Goal: Task Accomplishment & Management: Manage account settings

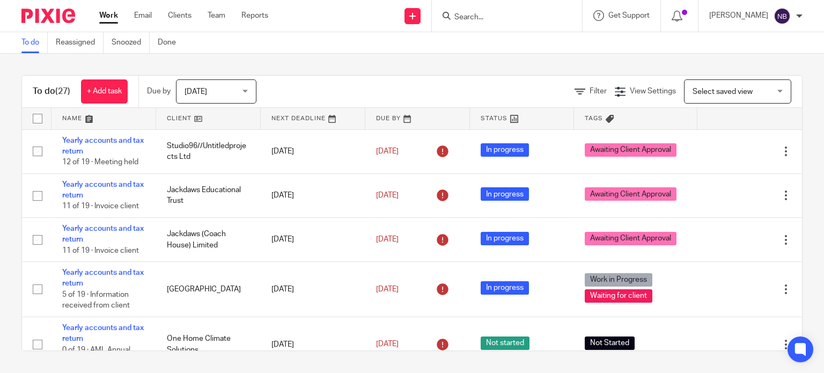
scroll to position [794, 0]
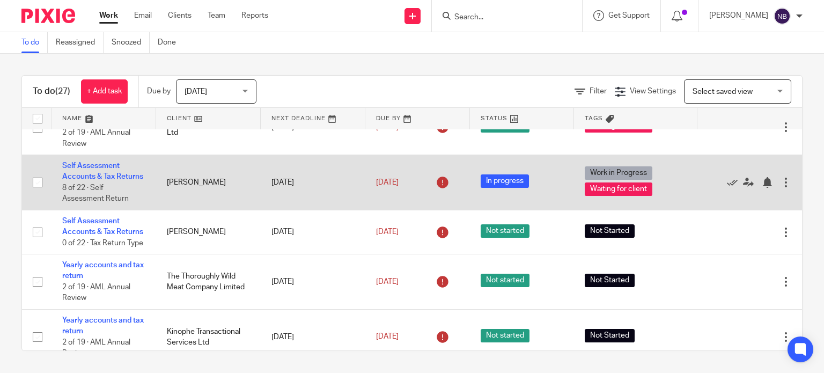
click at [83, 206] on td "Self Assessment Accounts & Tax Returns 8 of 22 · Self Assessment Return" at bounding box center [104, 182] width 105 height 55
click at [97, 194] on td "Self Assessment Accounts & Tax Returns 8 of 22 · Self Assessment Return" at bounding box center [104, 182] width 105 height 55
click at [97, 180] on link "Self Assessment Accounts & Tax Returns" at bounding box center [102, 171] width 81 height 18
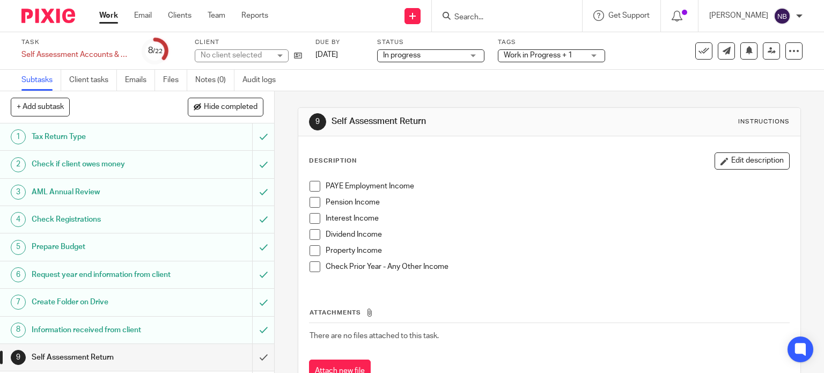
click at [530, 53] on span "Work in Progress + 1" at bounding box center [538, 56] width 69 height 8
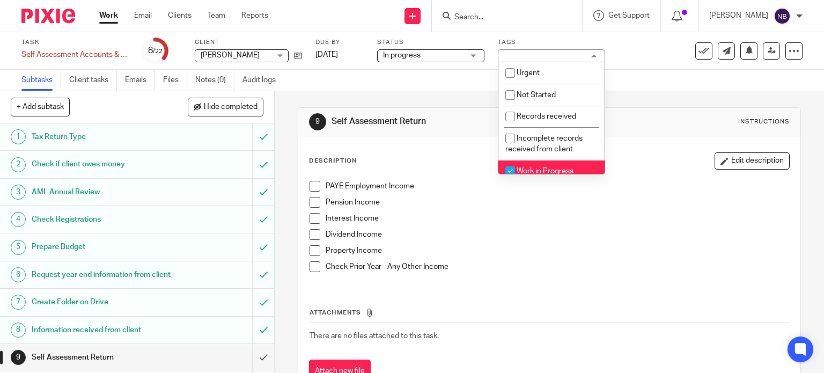
click at [527, 165] on li "Work in Progress" at bounding box center [551, 171] width 106 height 22
checkbox input "false"
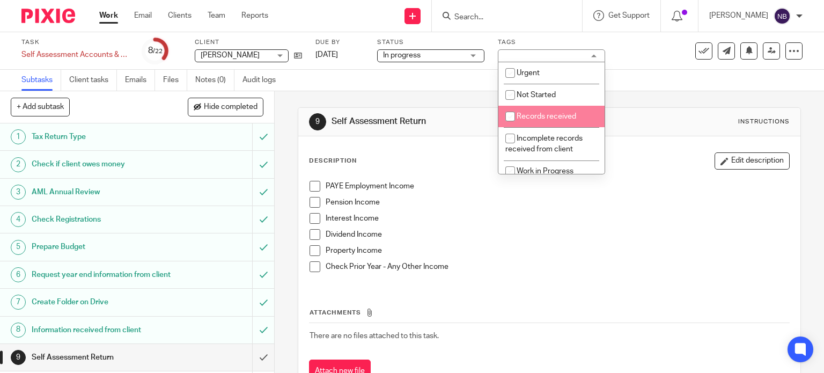
scroll to position [152, 0]
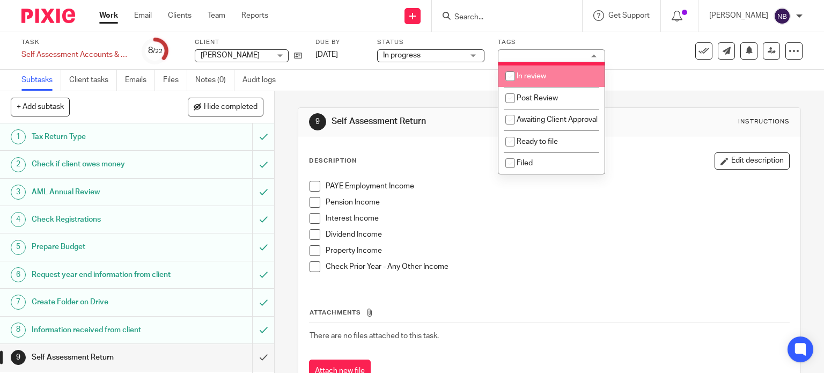
click at [534, 72] on span "In review" at bounding box center [532, 76] width 30 height 8
checkbox input "true"
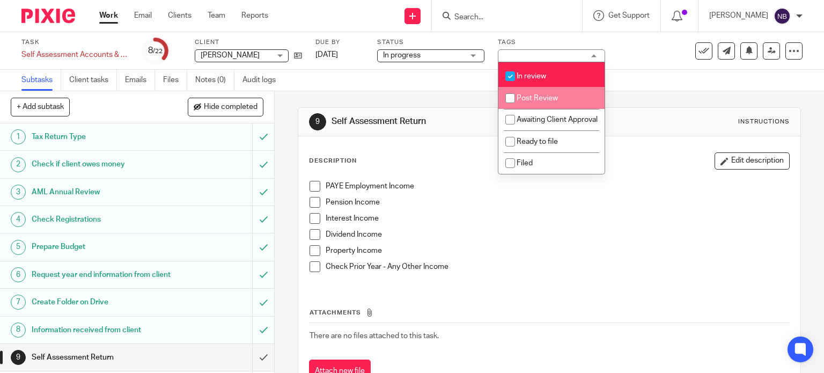
scroll to position [107, 0]
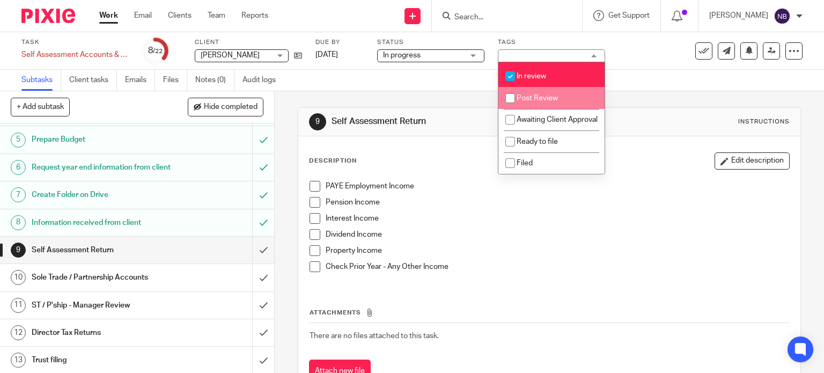
click at [315, 199] on span at bounding box center [315, 202] width 11 height 11
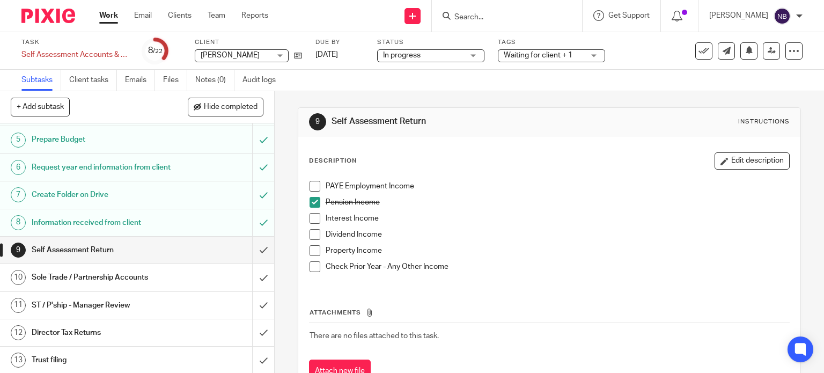
click at [311, 221] on span at bounding box center [315, 218] width 11 height 11
click at [310, 231] on span at bounding box center [315, 234] width 11 height 11
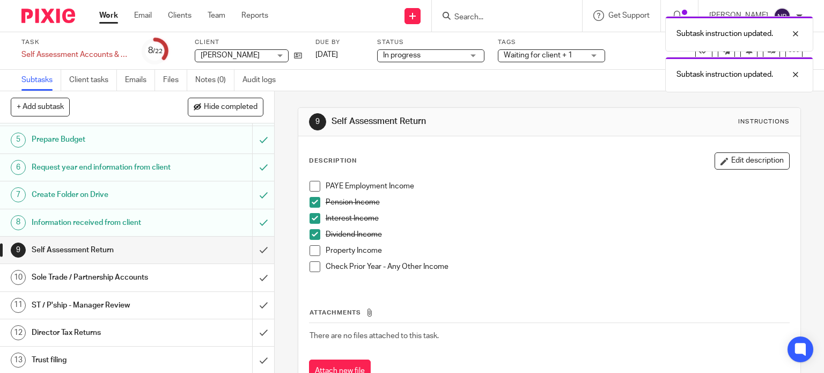
click at [310, 246] on span at bounding box center [315, 250] width 11 height 11
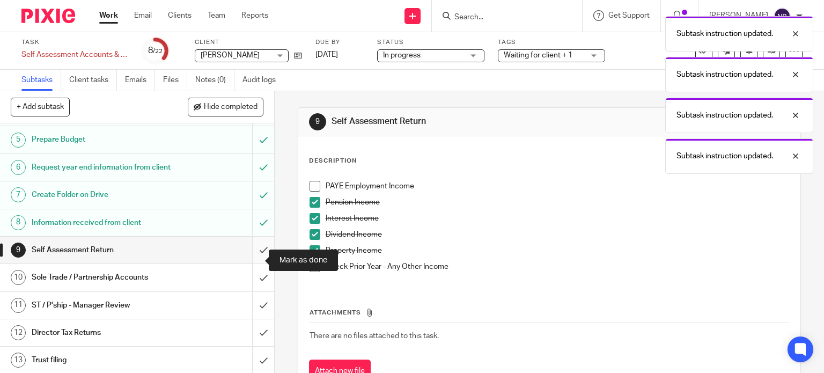
click at [249, 263] on input "submit" at bounding box center [137, 250] width 274 height 27
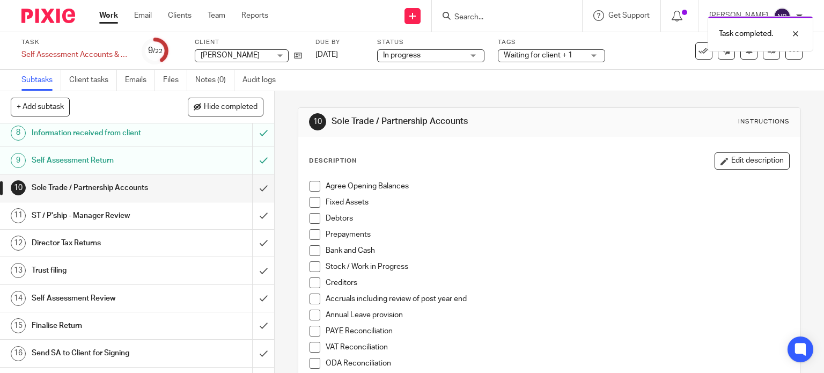
scroll to position [215, 0]
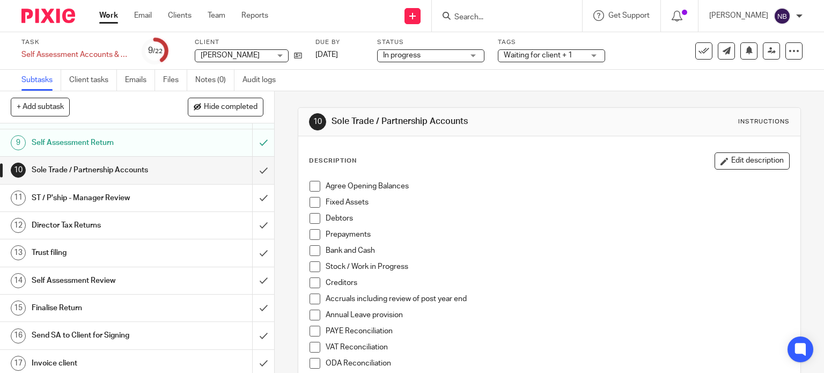
click at [105, 14] on link "Work" at bounding box center [108, 15] width 19 height 11
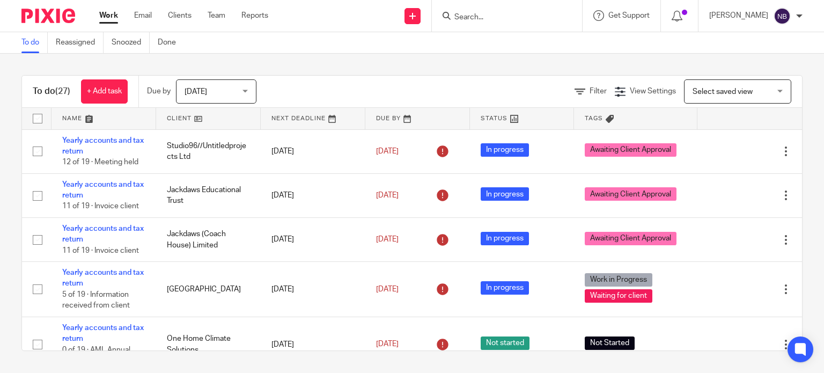
click at [508, 19] on input "Search" at bounding box center [501, 18] width 97 height 10
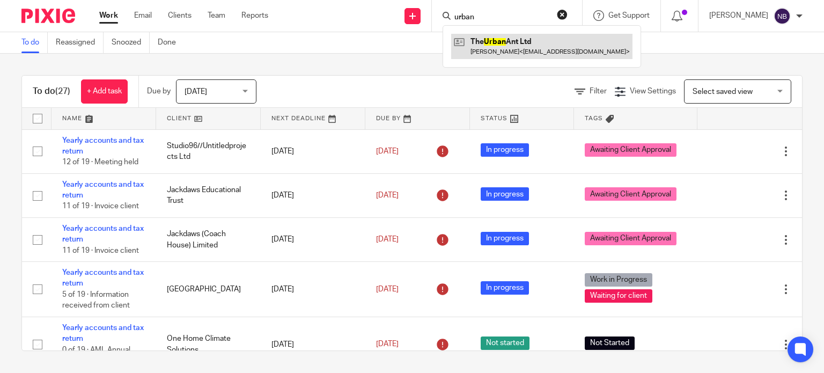
type input "urban"
click at [512, 54] on link at bounding box center [541, 46] width 181 height 25
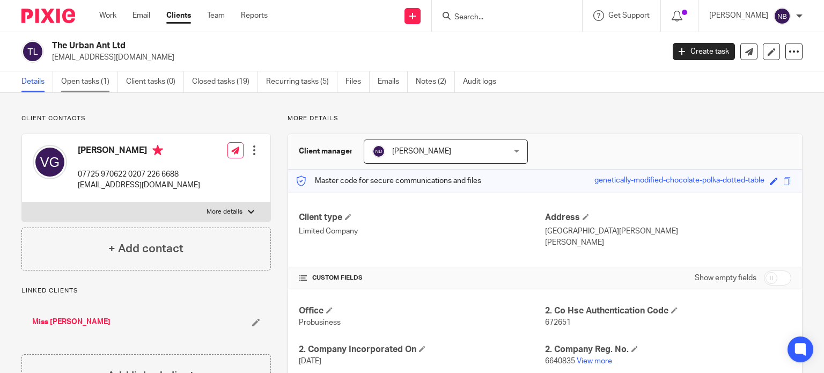
click at [93, 83] on link "Open tasks (1)" at bounding box center [89, 81] width 57 height 21
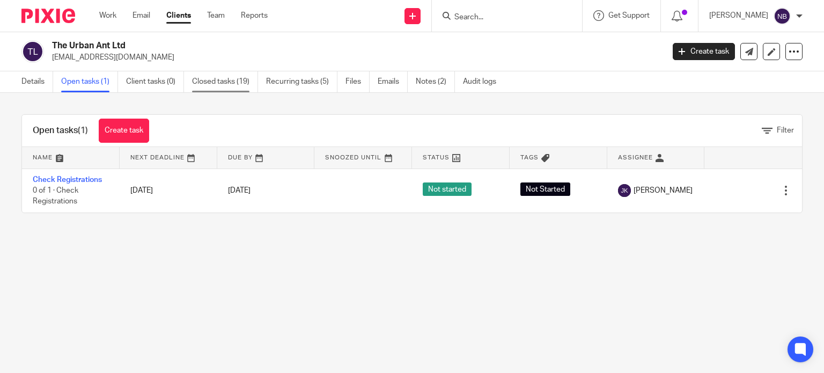
click at [237, 81] on link "Closed tasks (19)" at bounding box center [225, 81] width 66 height 21
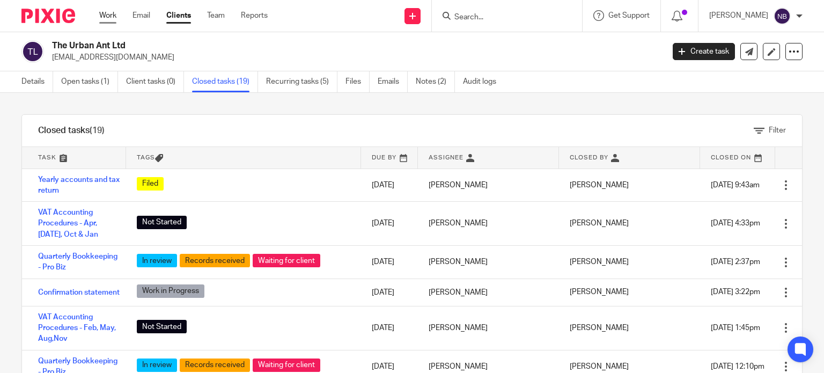
click at [103, 16] on link "Work" at bounding box center [107, 15] width 17 height 11
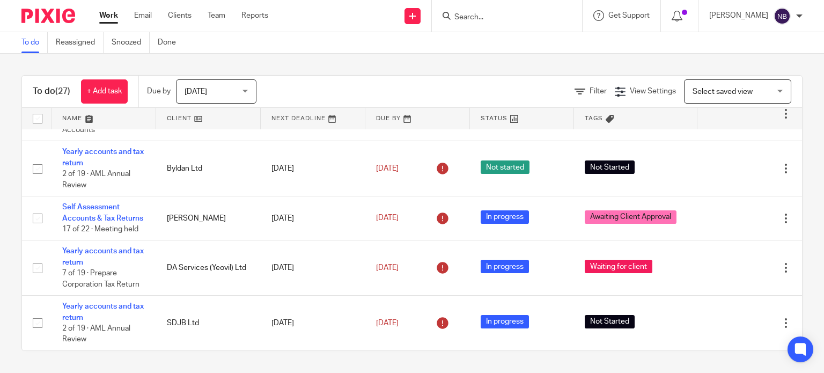
scroll to position [1127, 0]
